Goal: Task Accomplishment & Management: Complete application form

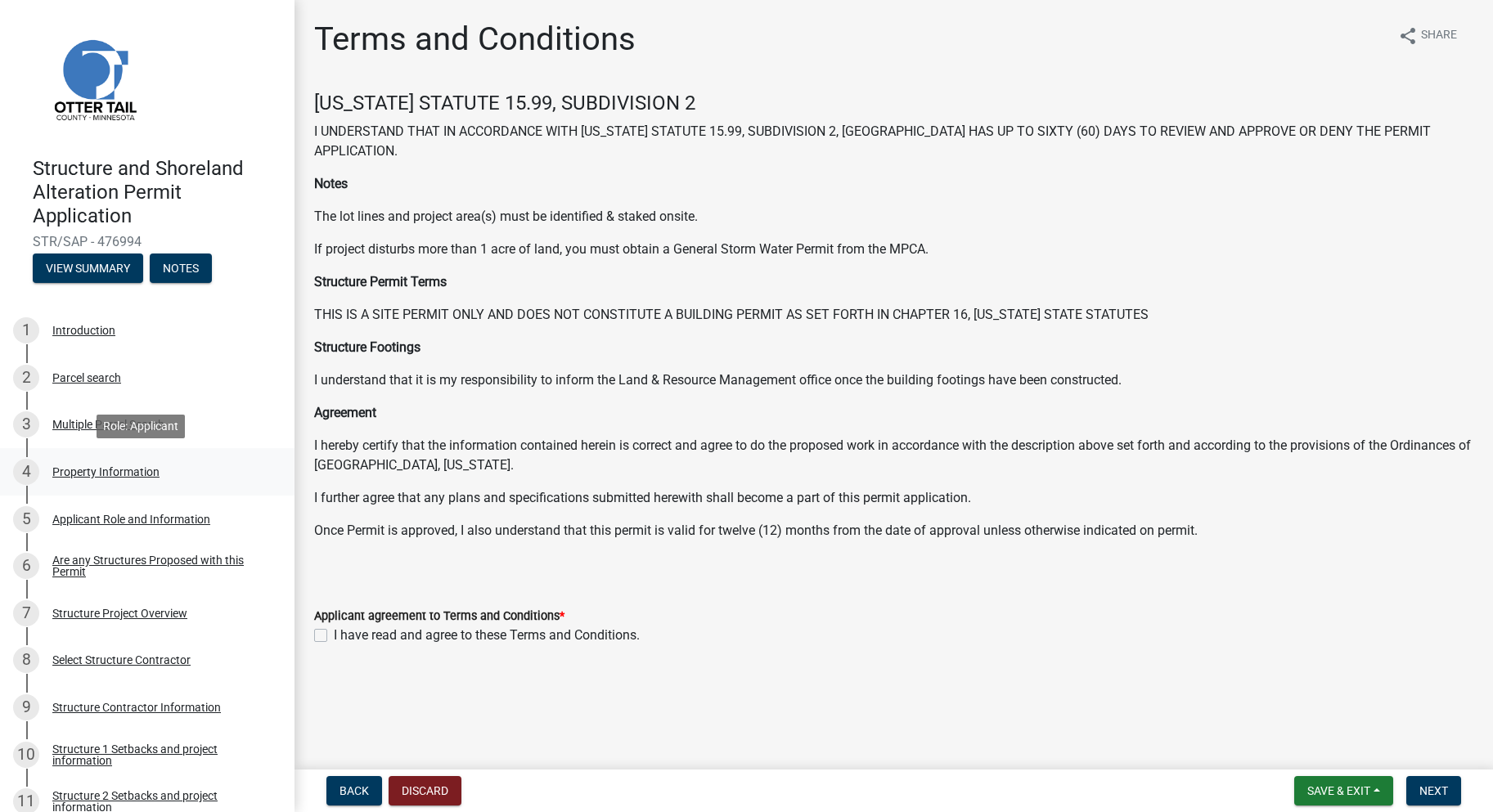
click at [145, 471] on div "Property Information" at bounding box center [106, 472] width 107 height 12
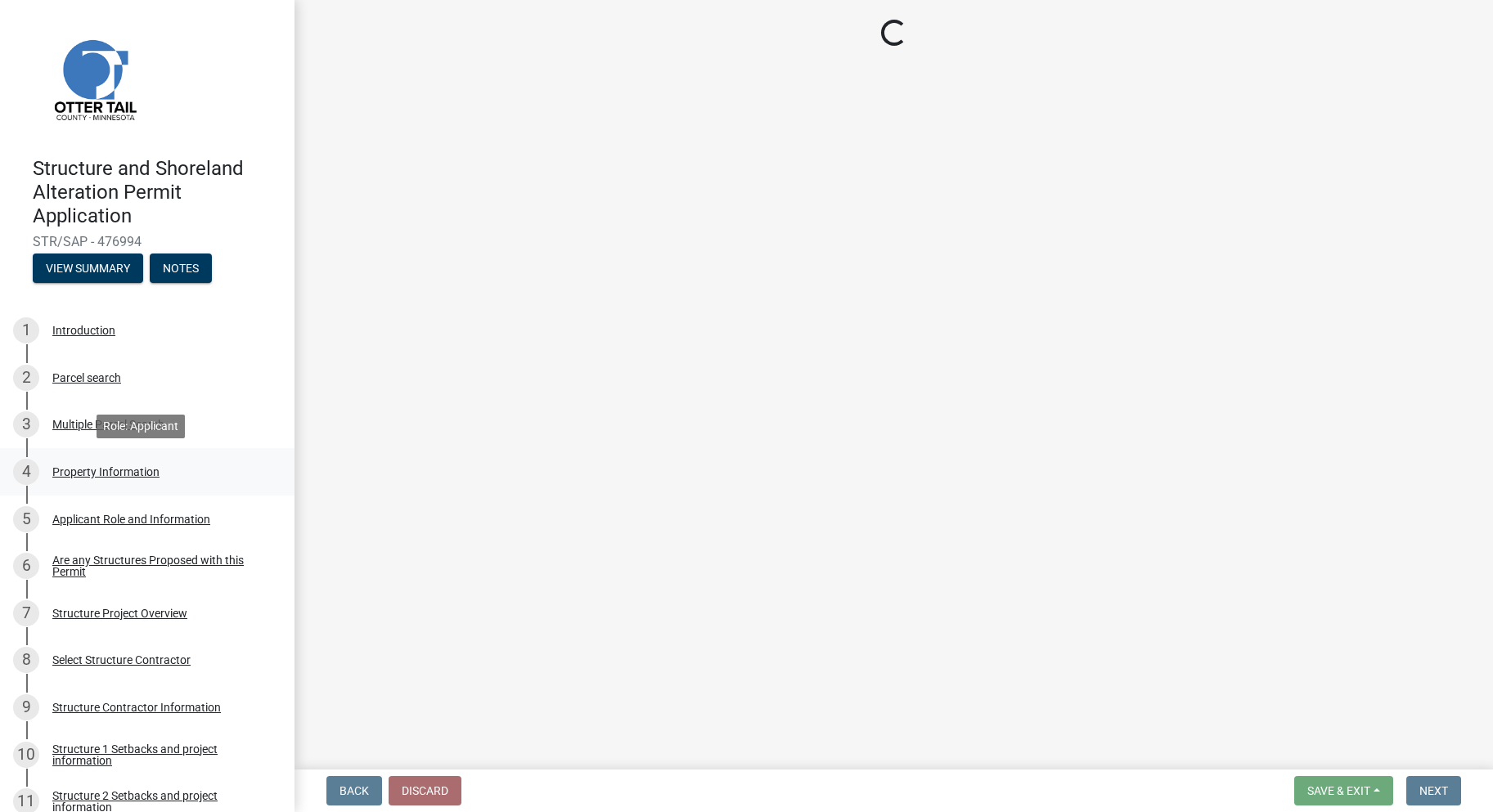
select select "ebef668c-e666-4f0f-b24a-d79aaee39ebe"
select select "9f52d7c9-96dd-4370-b810-ce091165f7c2"
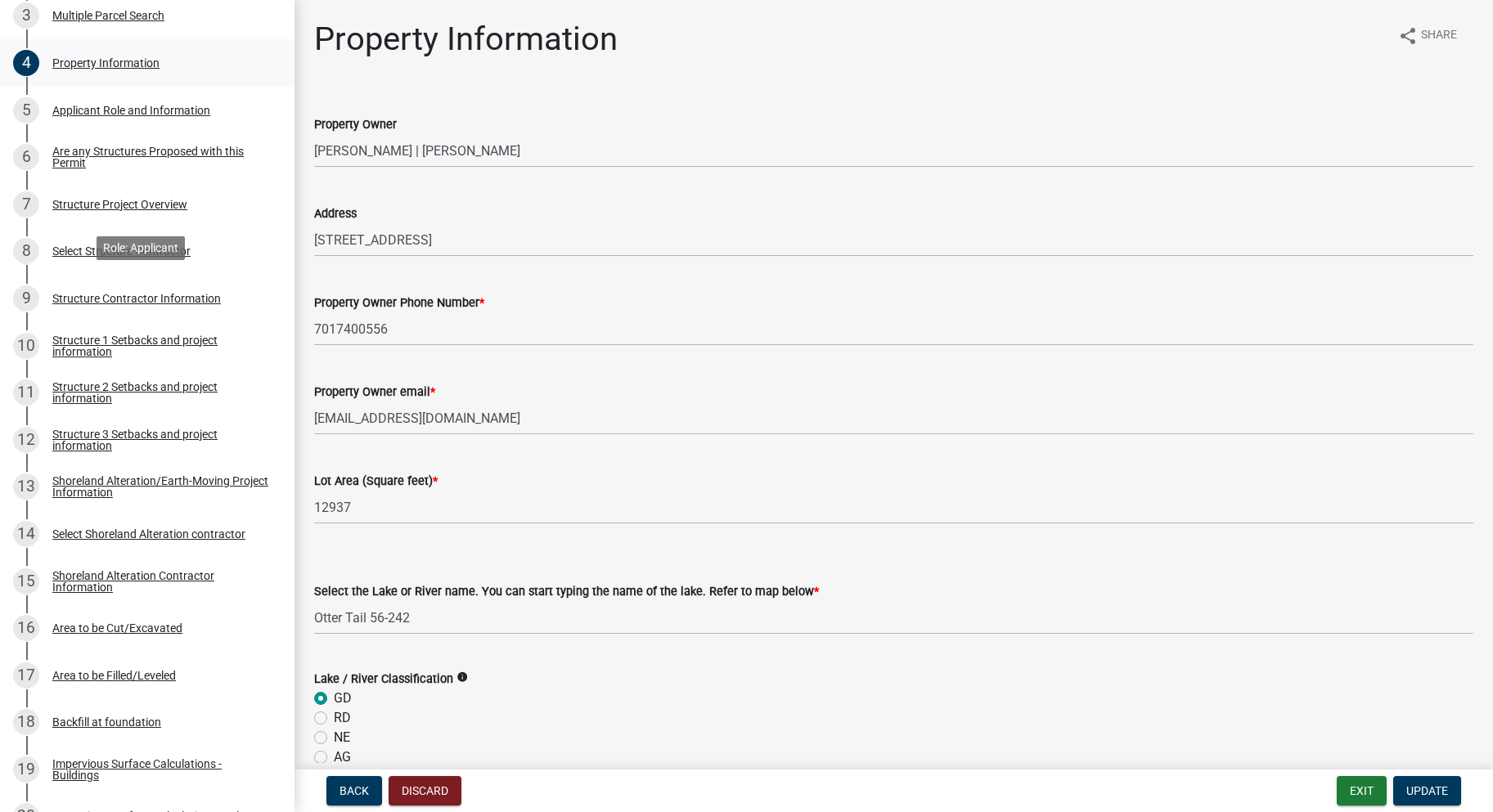
scroll to position [491, 0]
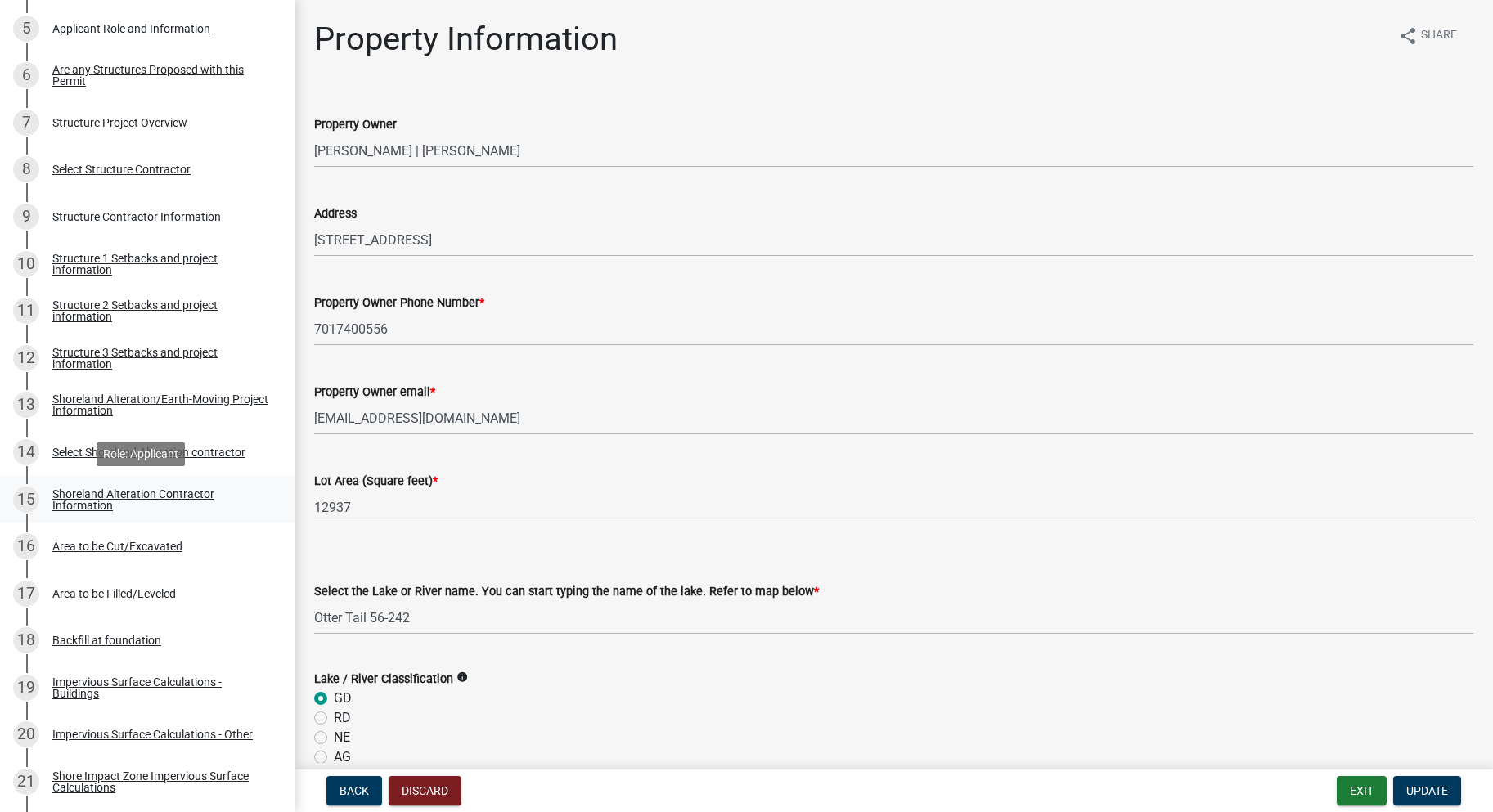
click at [139, 493] on div "Shoreland Alteration Contractor Information" at bounding box center [160, 499] width 216 height 23
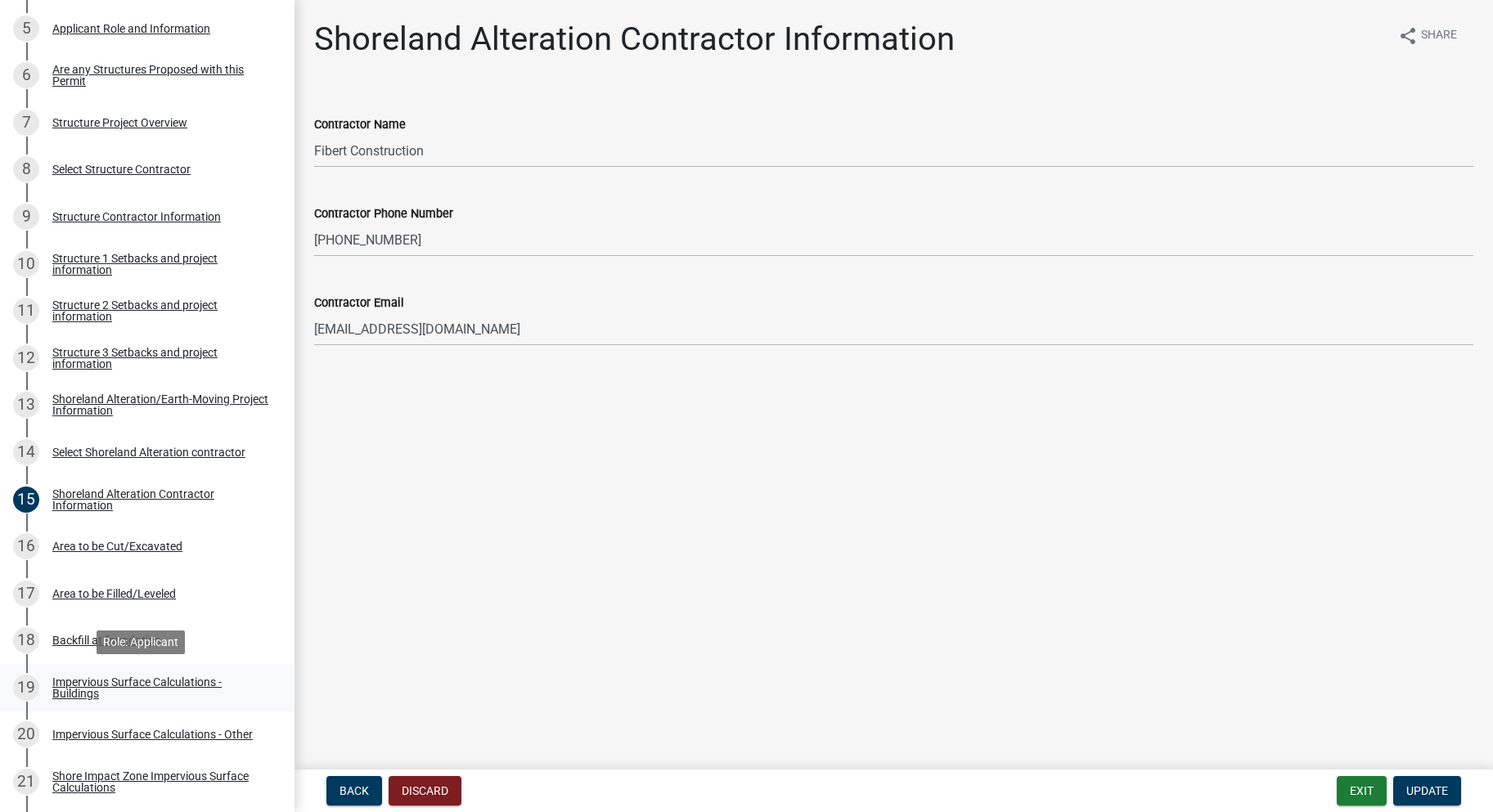
click at [169, 682] on div "Impervious Surface Calculations - Buildings" at bounding box center [160, 687] width 216 height 23
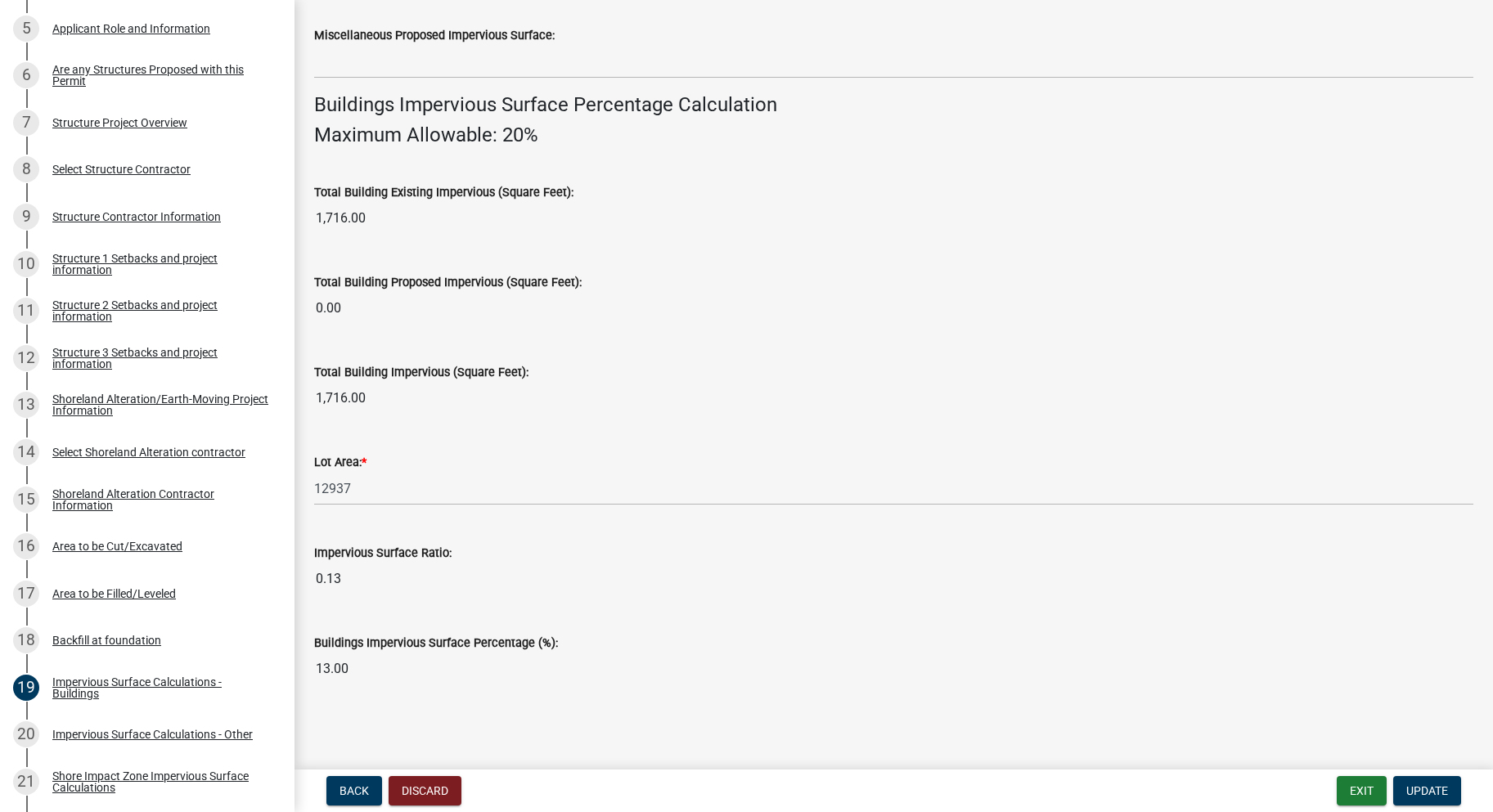
scroll to position [1041, 0]
click at [168, 729] on div "Impervious Surface Calculations - Other" at bounding box center [152, 735] width 201 height 12
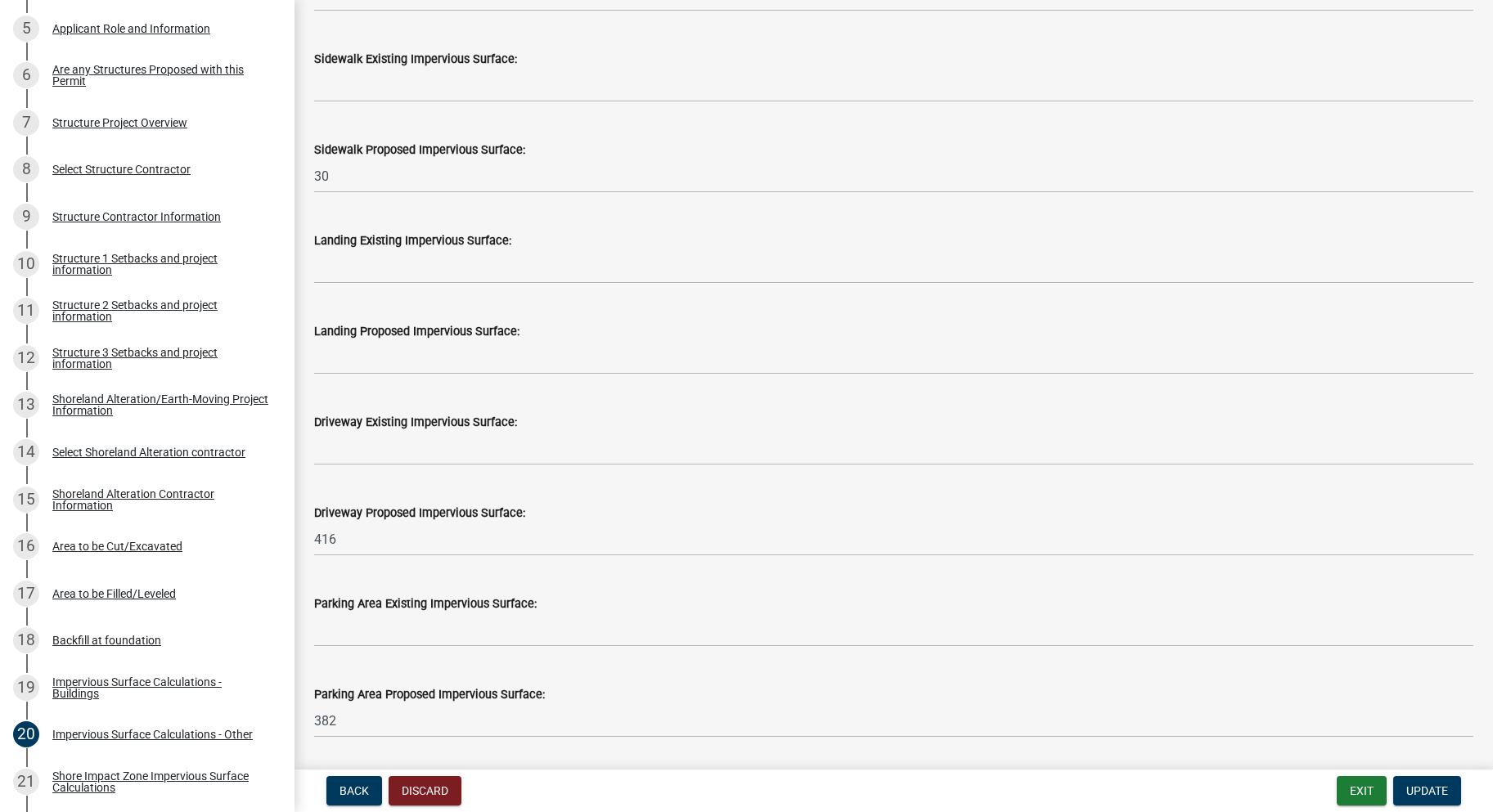
scroll to position [573, 0]
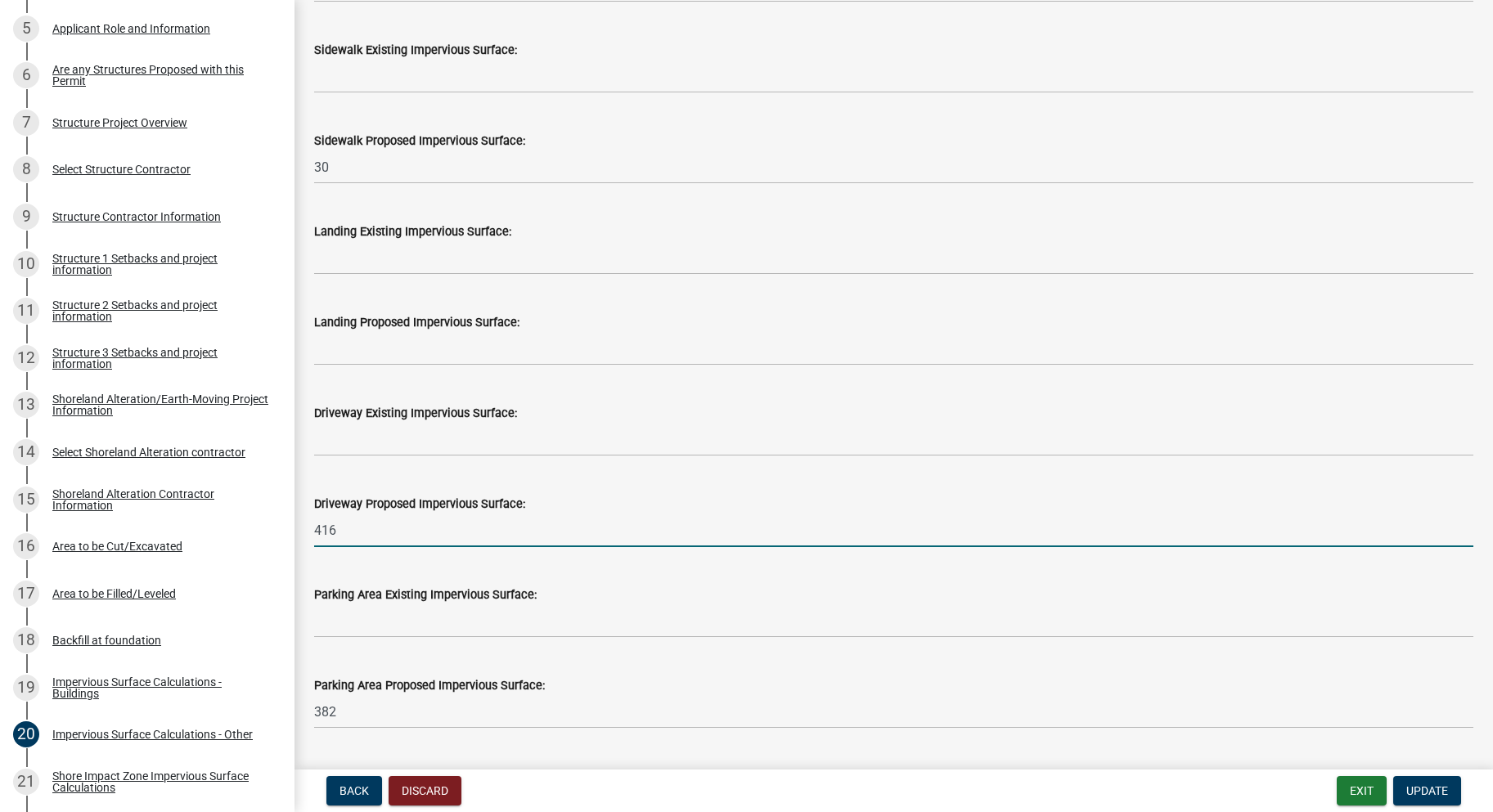
click at [347, 531] on input "416" at bounding box center [893, 530] width 1160 height 34
type input "4"
type input "600"
click at [1434, 793] on span "Update" at bounding box center [1427, 790] width 42 height 13
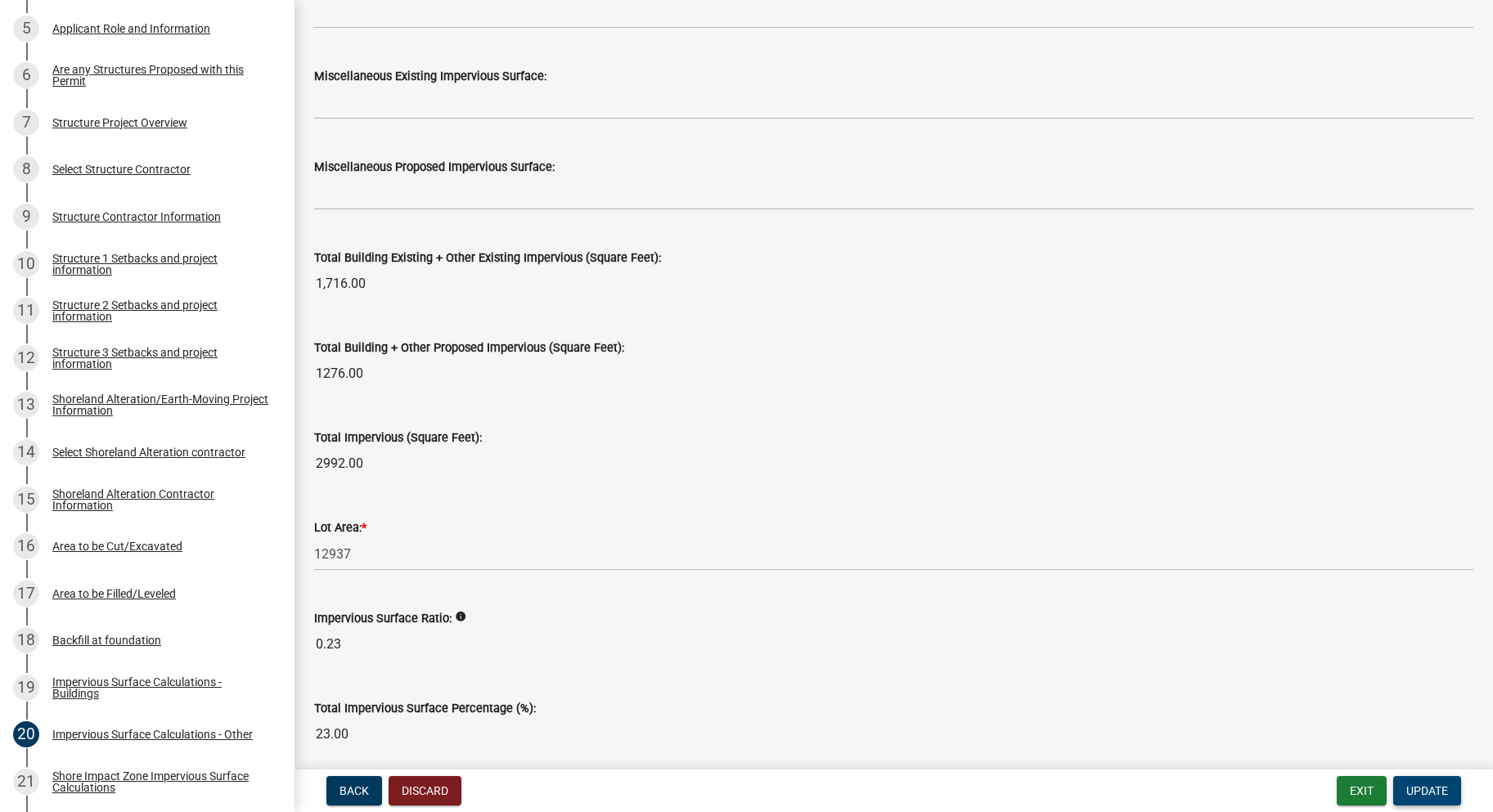
scroll to position [1702, 0]
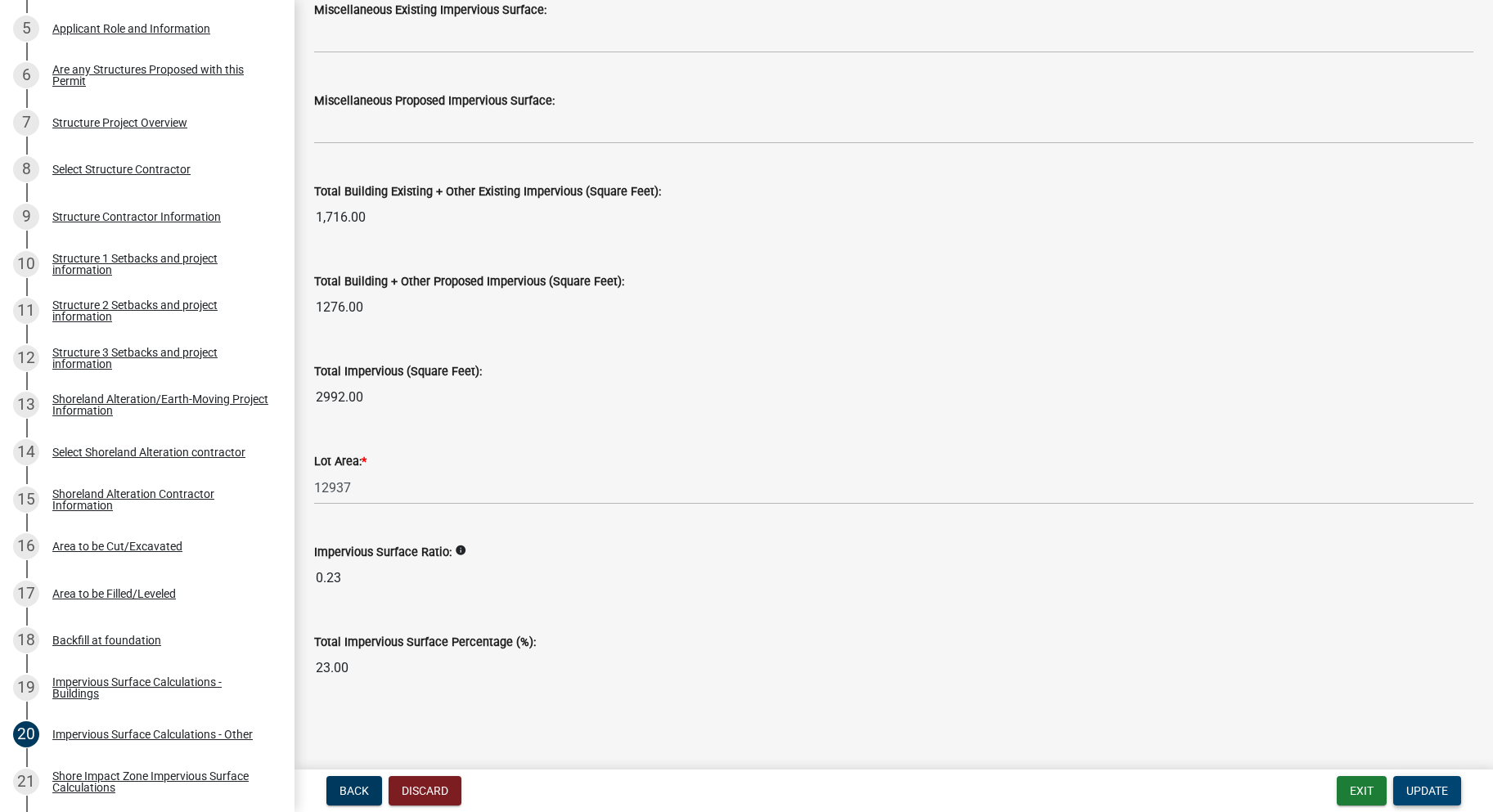
click at [1426, 790] on span "Update" at bounding box center [1427, 790] width 42 height 13
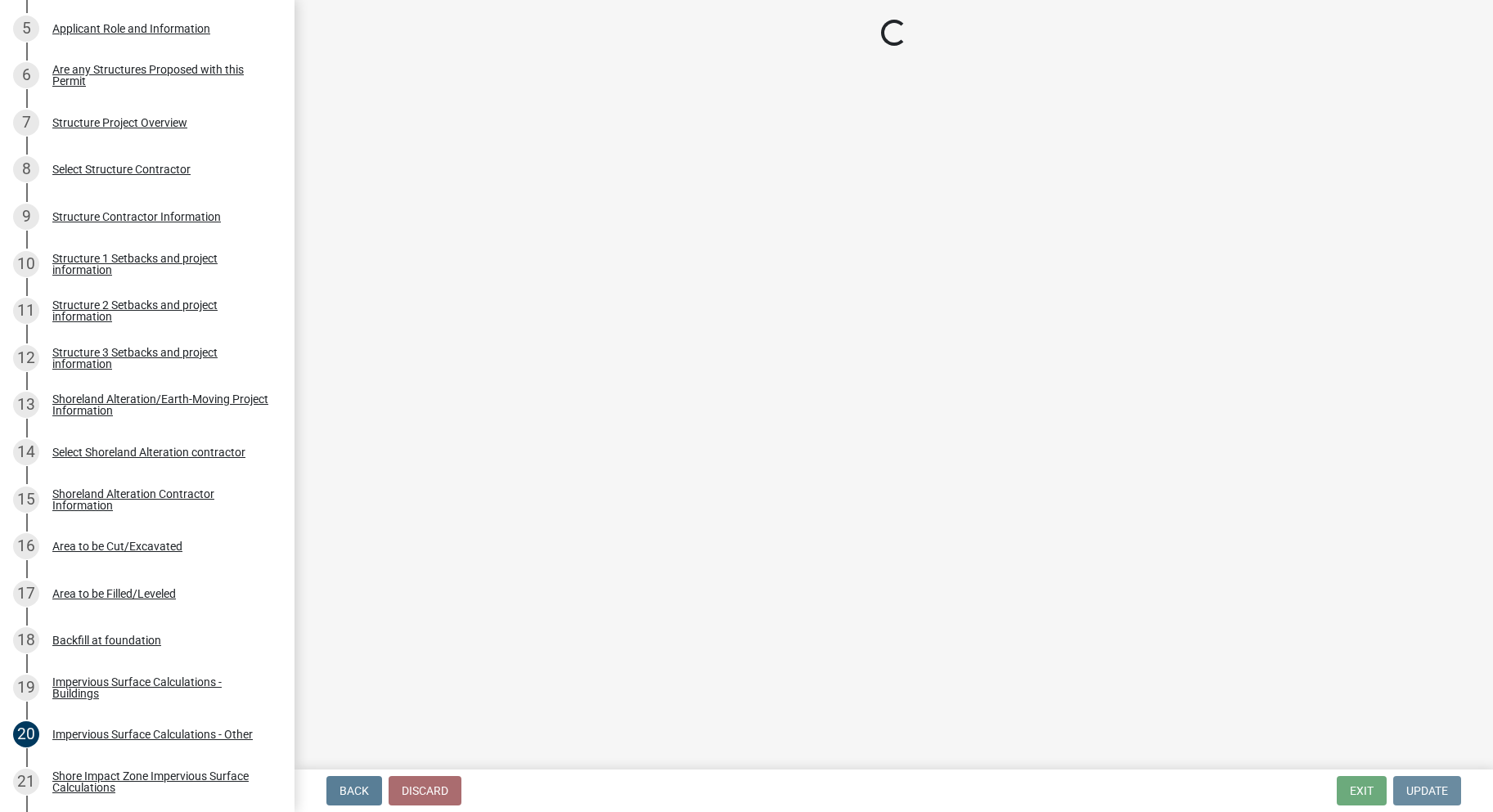
scroll to position [0, 0]
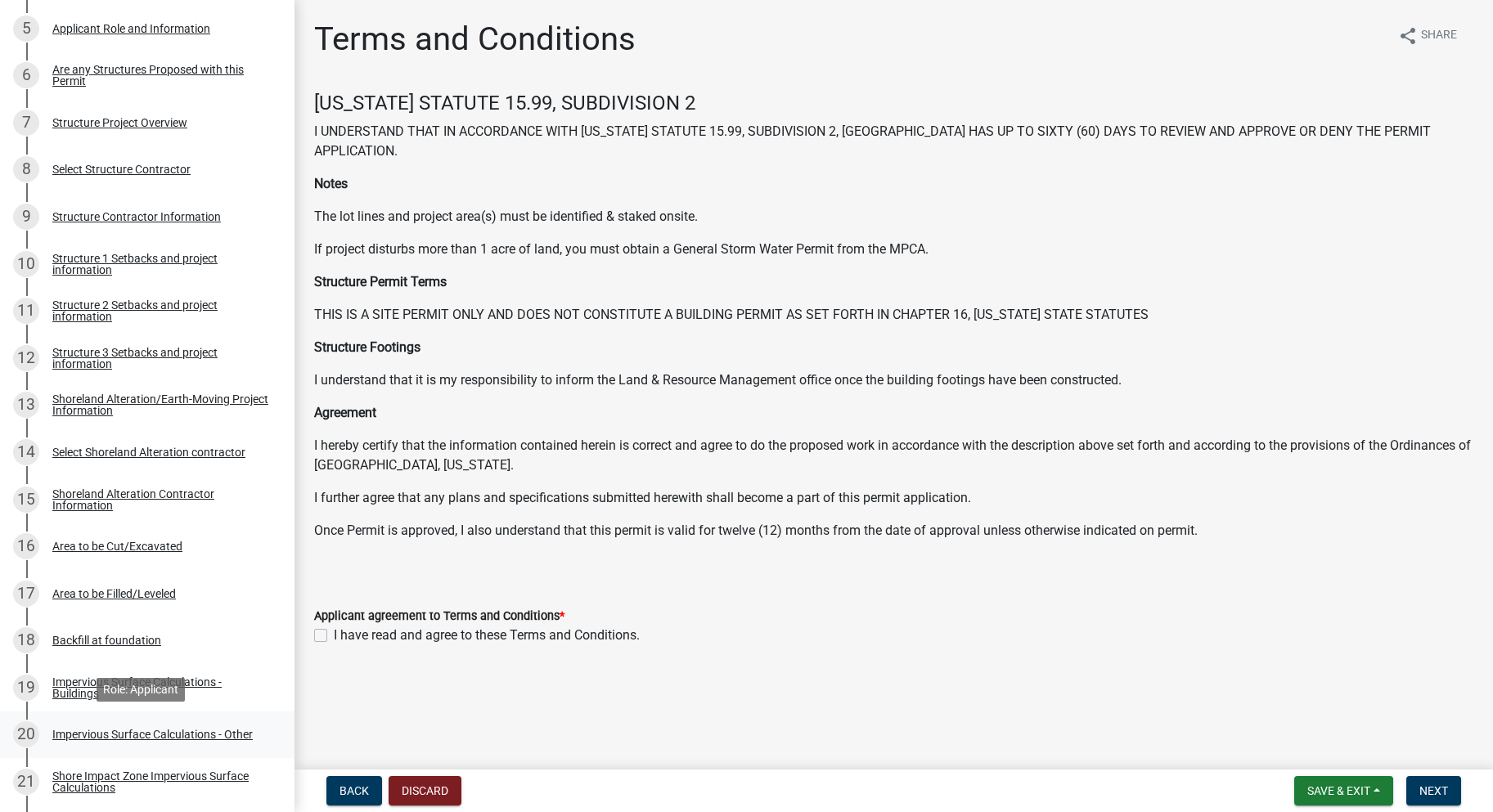
click at [165, 734] on div "Impervious Surface Calculations - Other" at bounding box center [152, 735] width 201 height 12
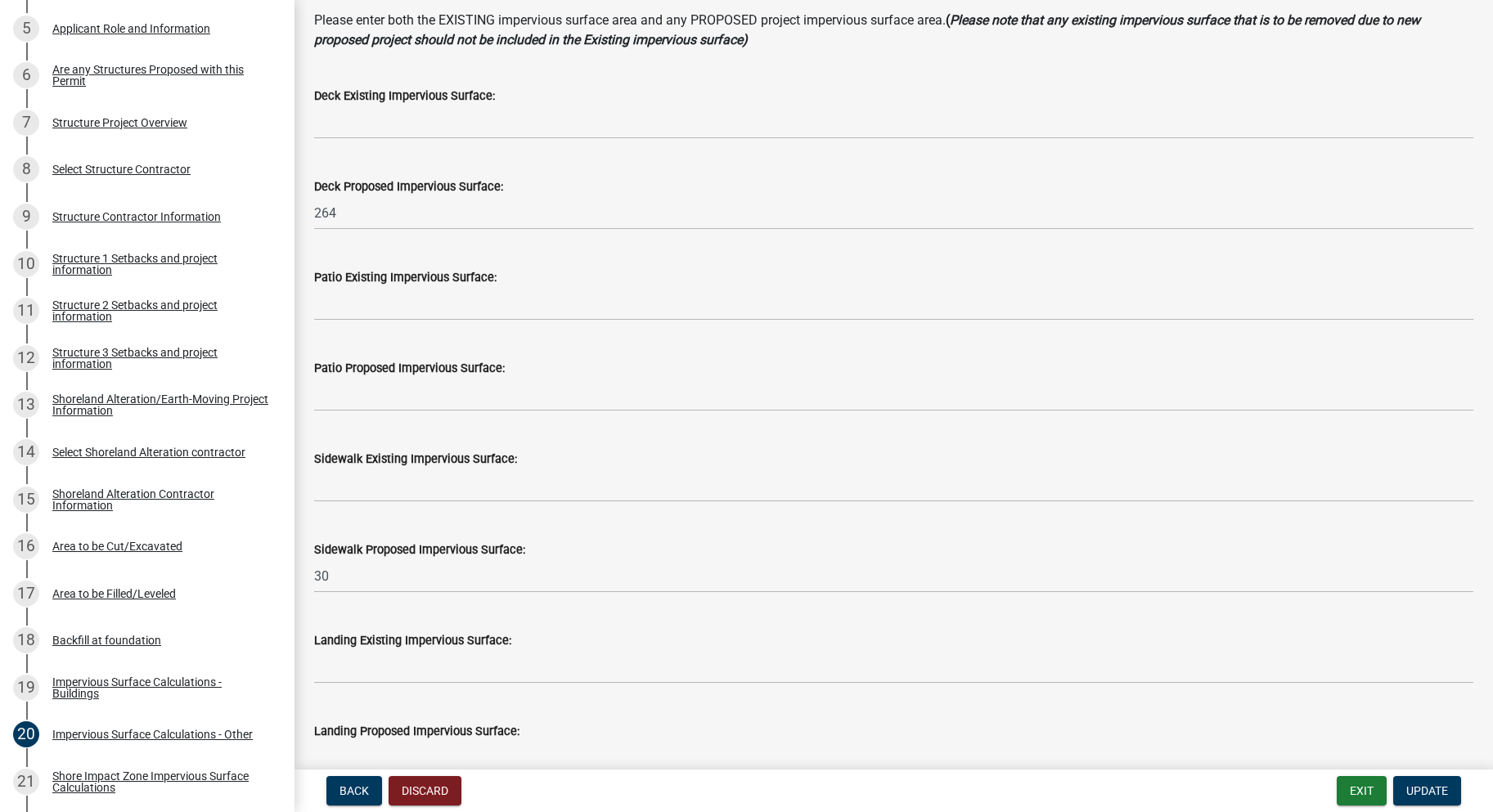
scroll to position [245, 0]
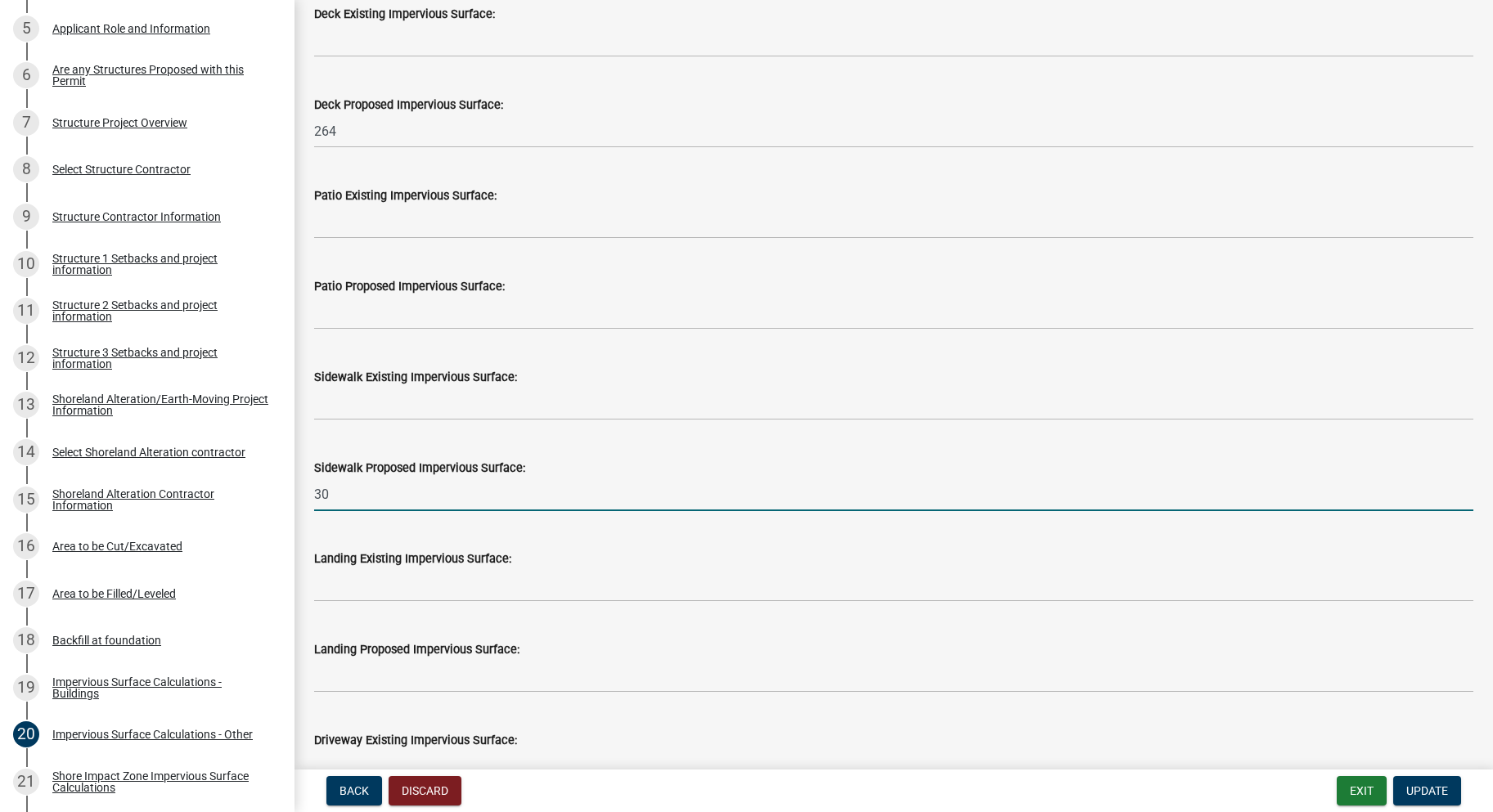
click at [347, 503] on input "30" at bounding box center [893, 495] width 1160 height 34
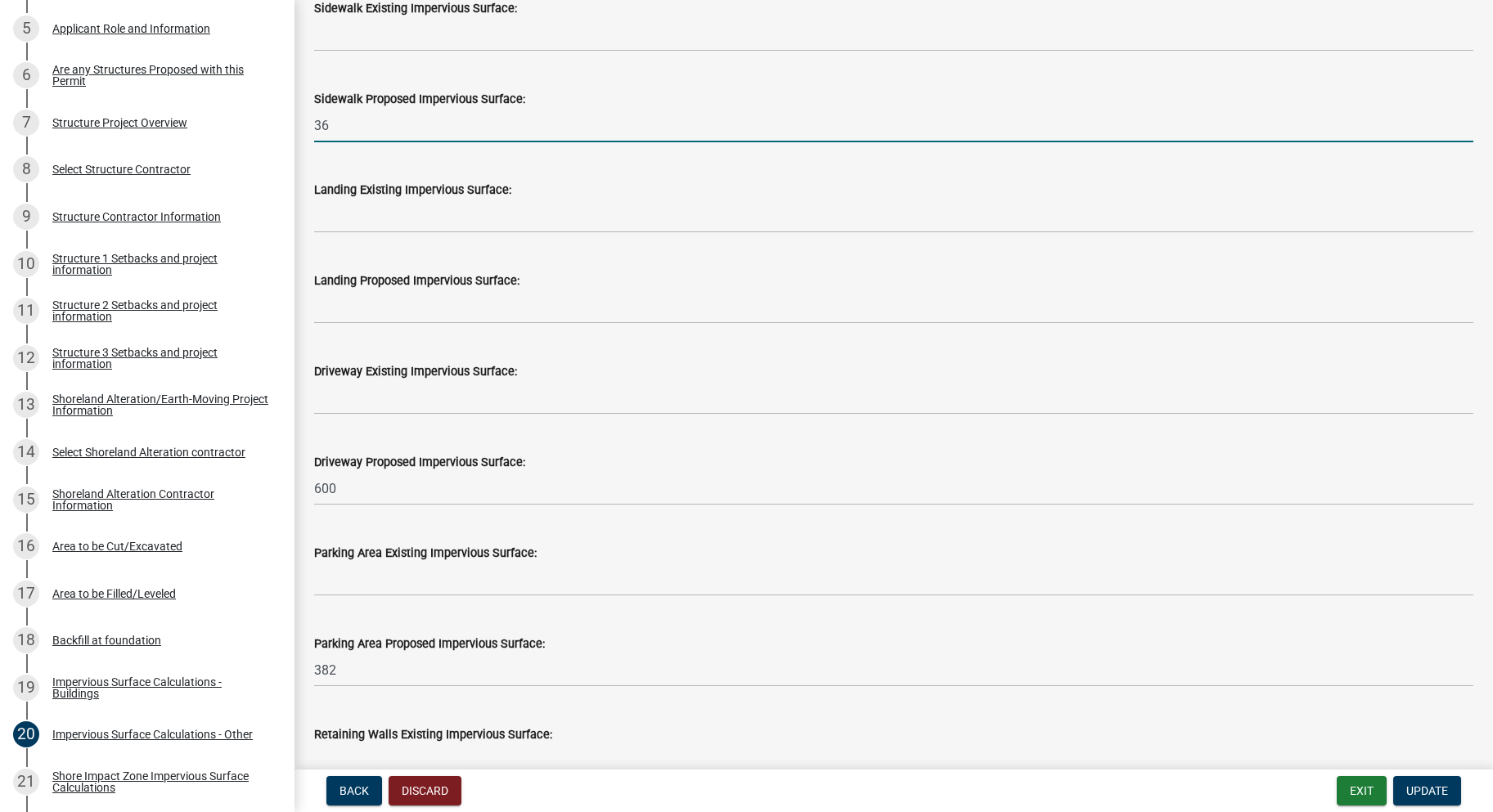
scroll to position [654, 0]
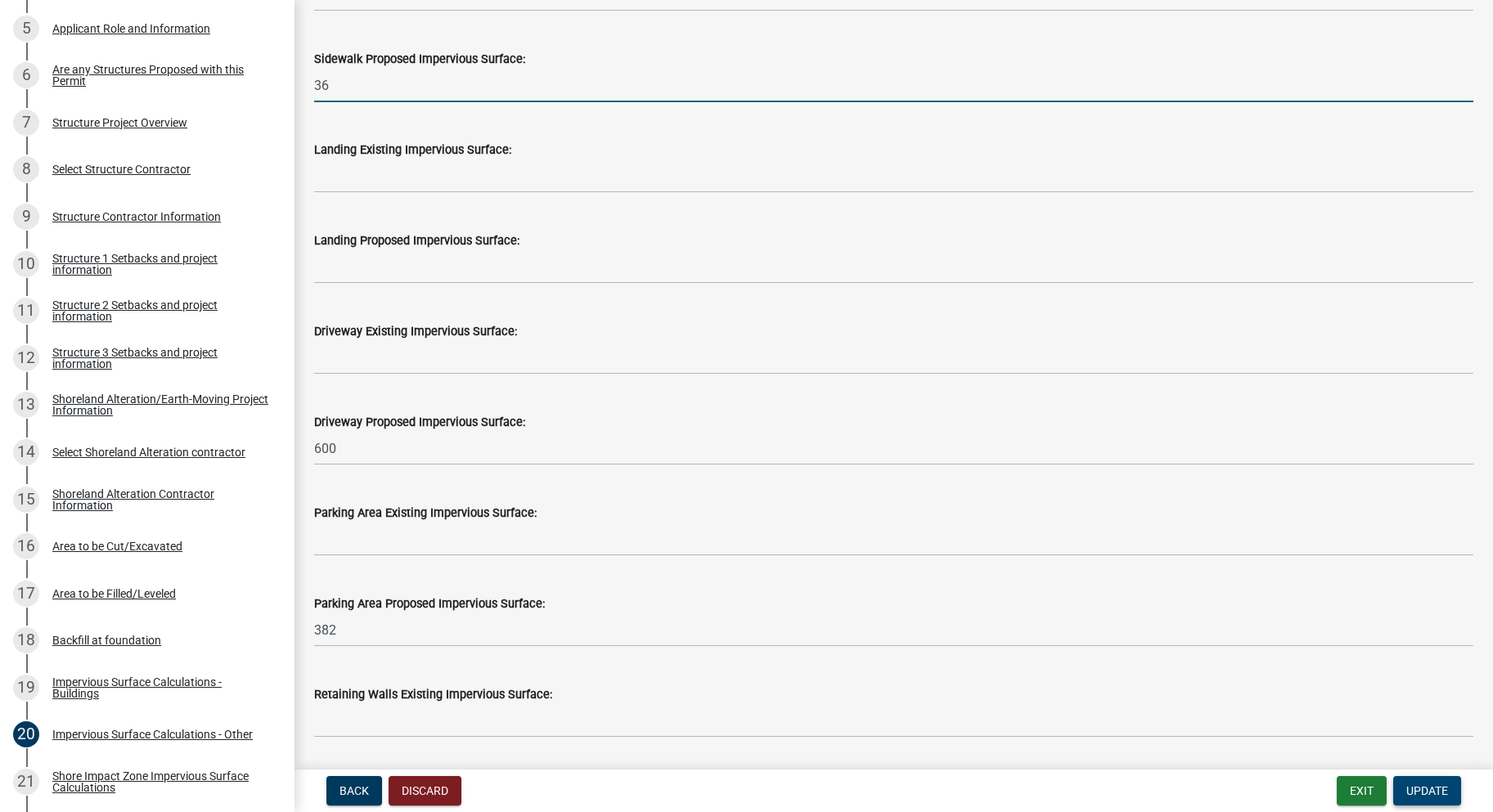
type input "36"
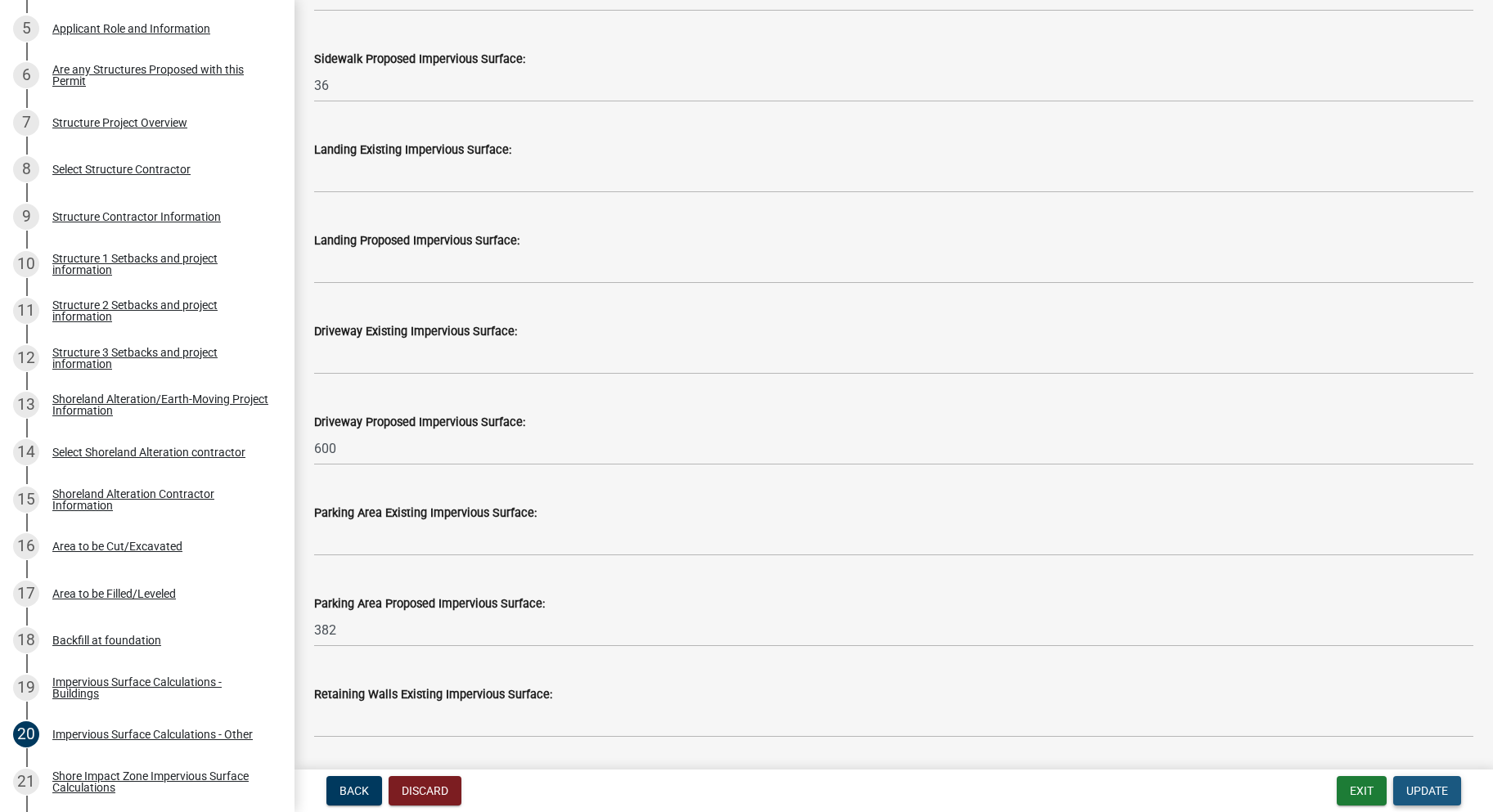
click at [1434, 791] on span "Update" at bounding box center [1427, 790] width 42 height 13
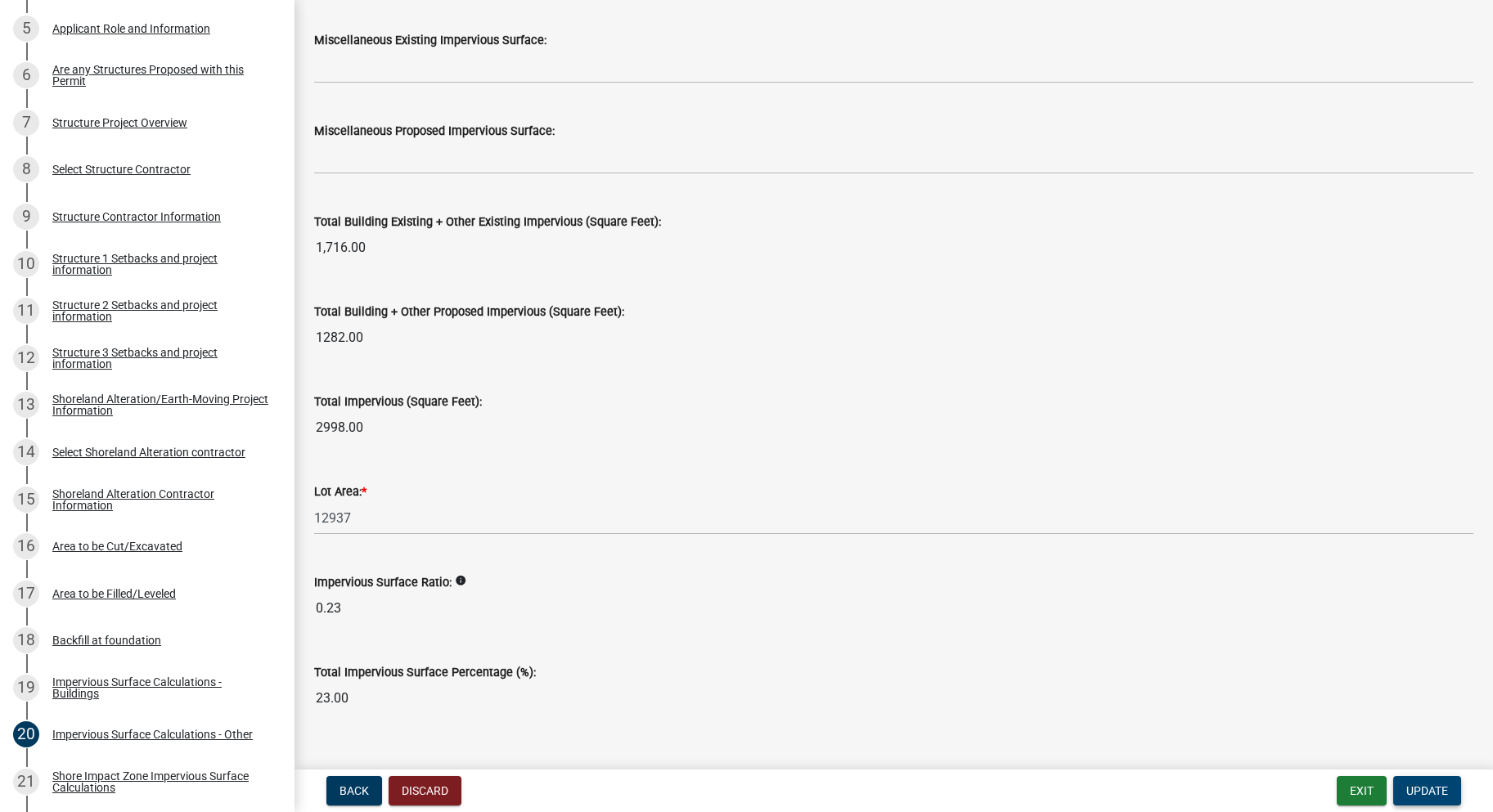
scroll to position [1702, 0]
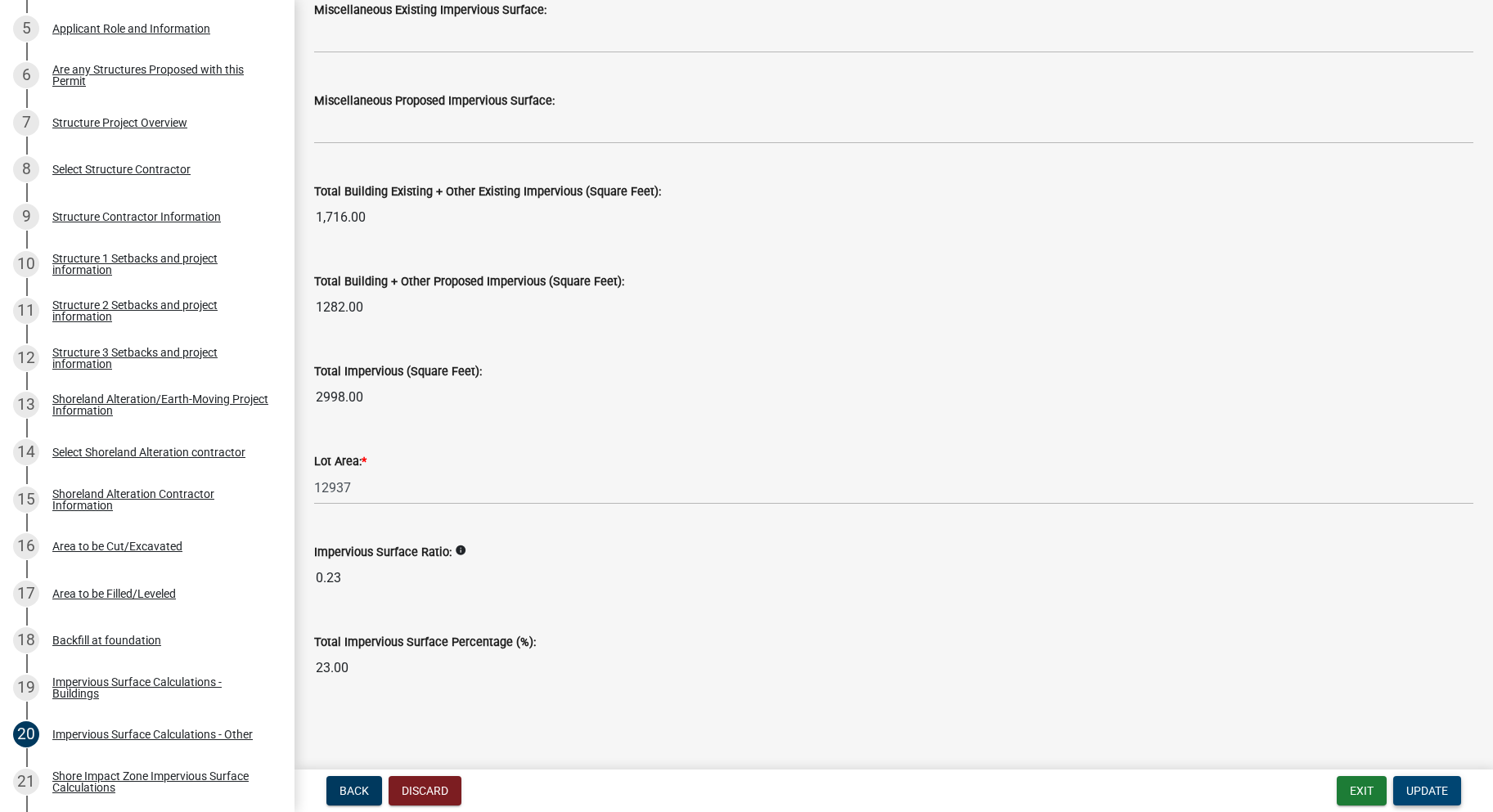
click at [1418, 786] on span "Update" at bounding box center [1427, 790] width 42 height 13
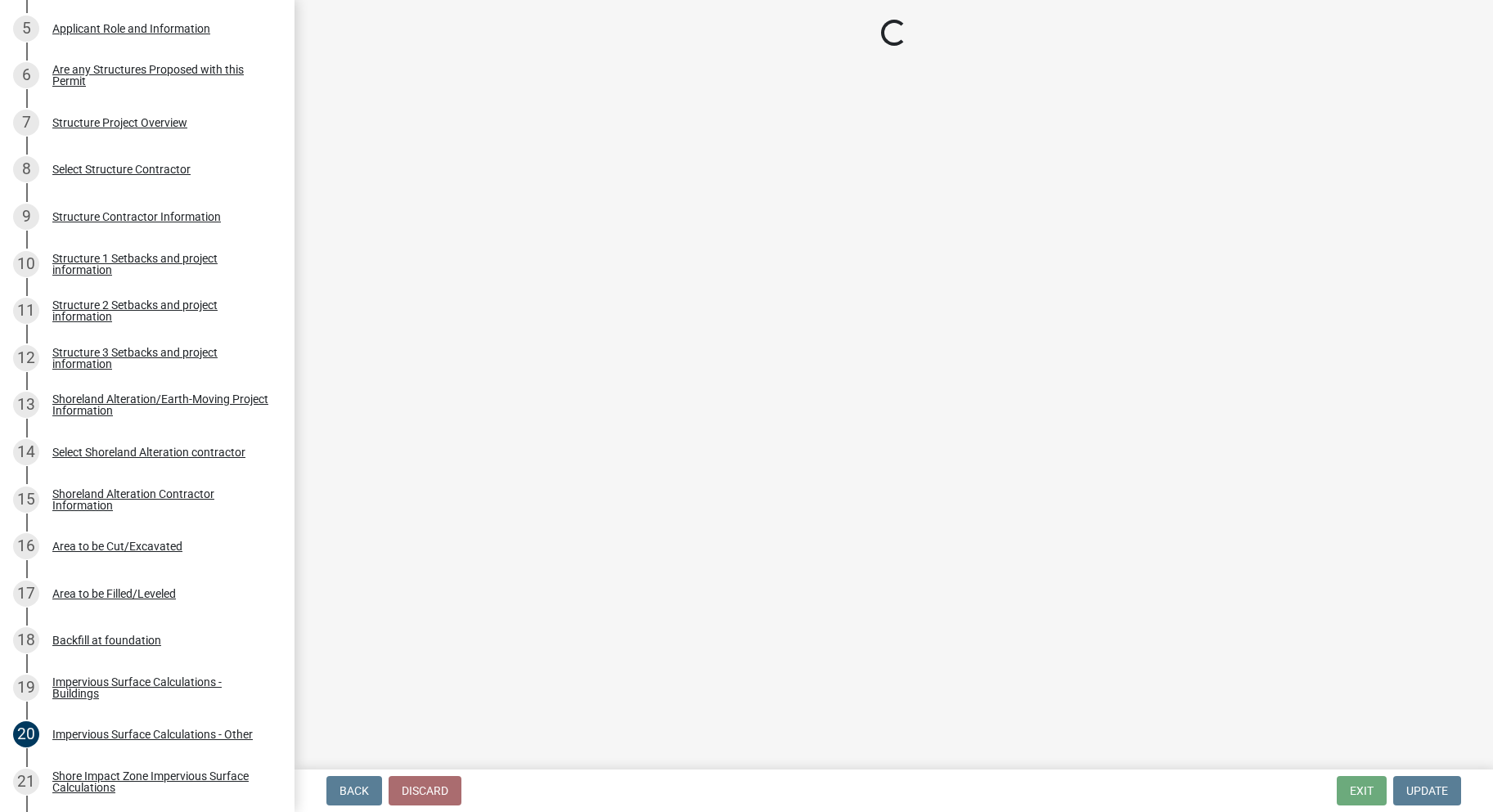
scroll to position [0, 0]
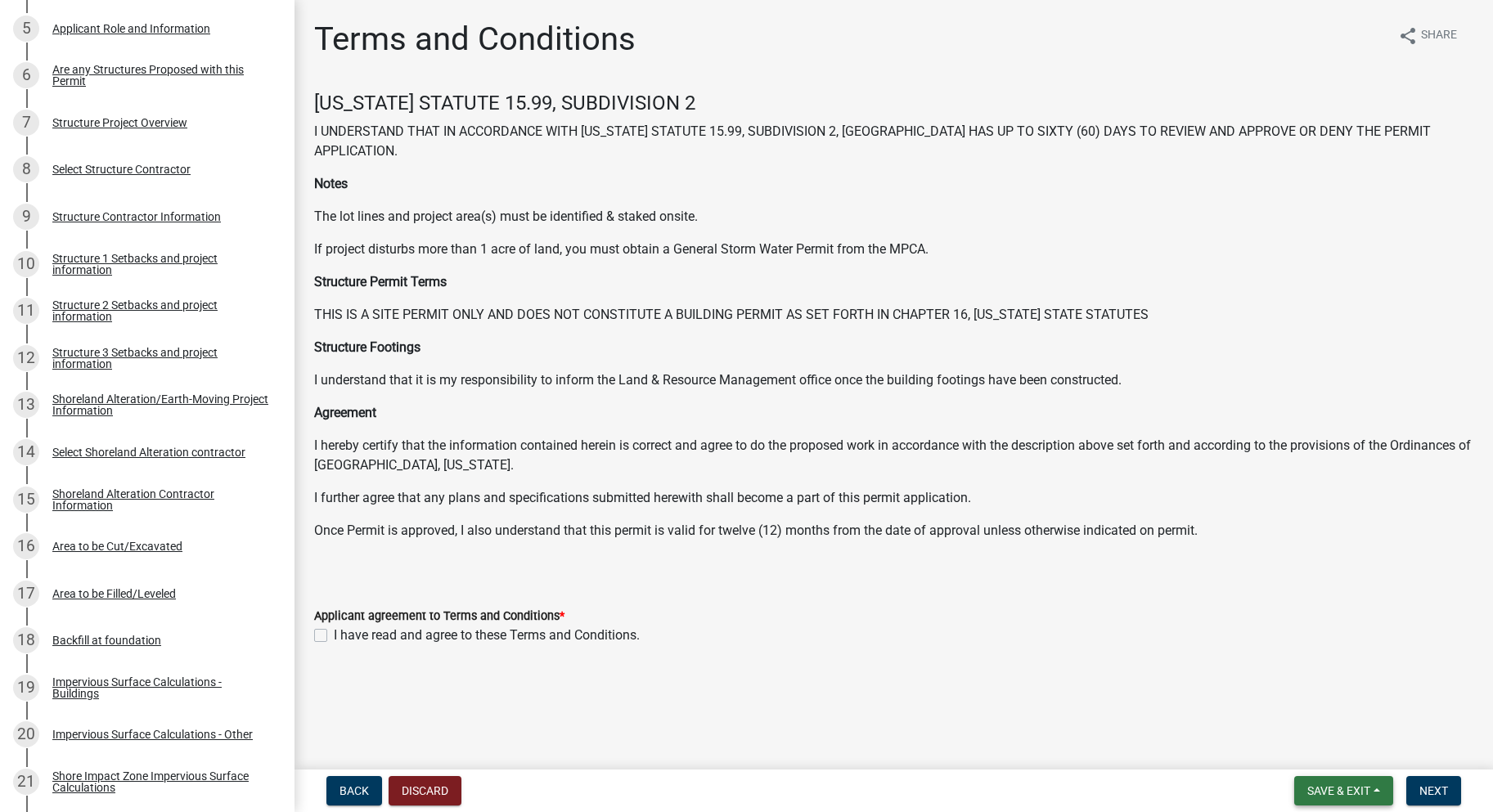
click at [1344, 784] on span "Save & Exit" at bounding box center [1339, 790] width 63 height 13
